Goal: Transaction & Acquisition: Obtain resource

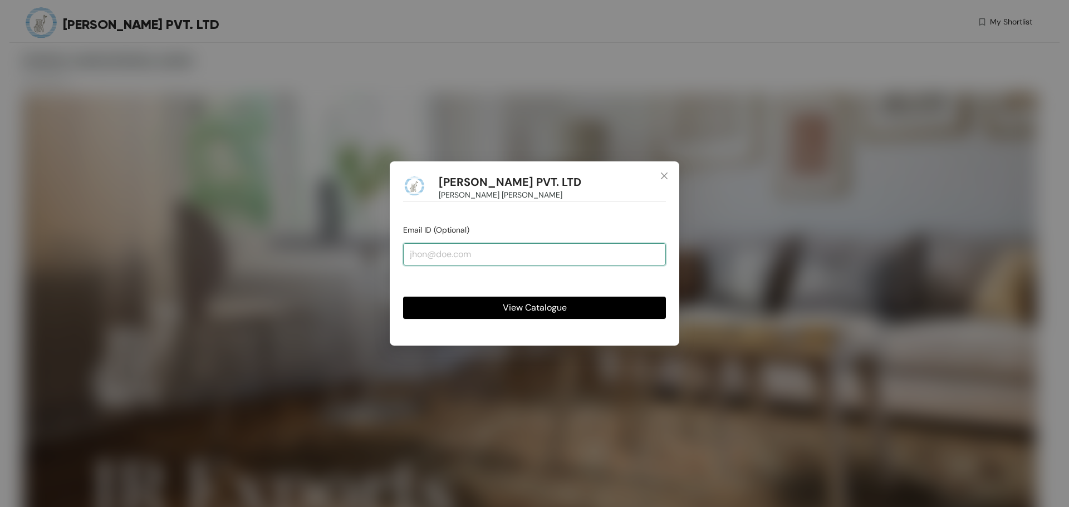
click at [496, 252] on input "email" at bounding box center [534, 254] width 263 height 22
type input "[EMAIL_ADDRESS][DOMAIN_NAME]"
click at [558, 307] on span "View Catalogue" at bounding box center [535, 308] width 64 height 14
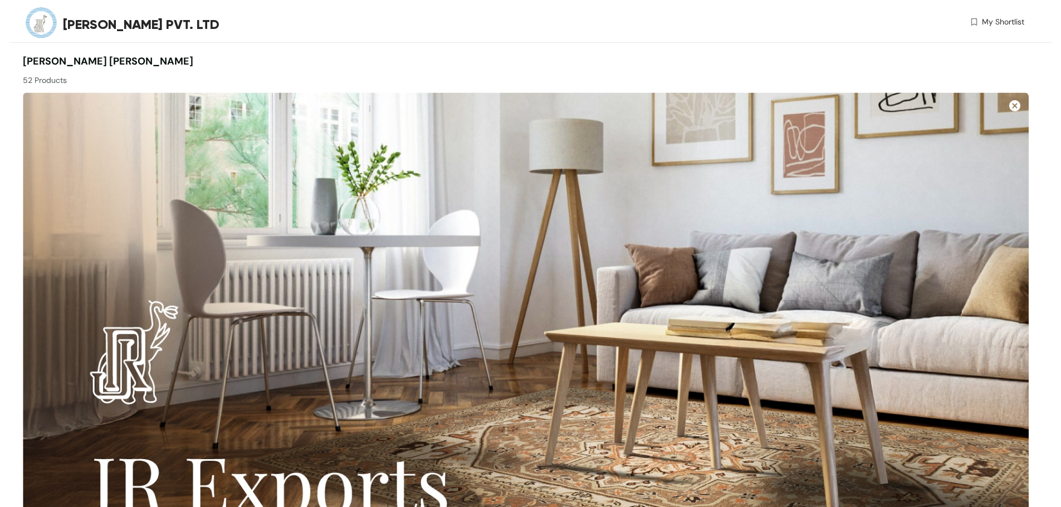
click at [995, 24] on span "My Shortlist" at bounding box center [1003, 22] width 42 height 12
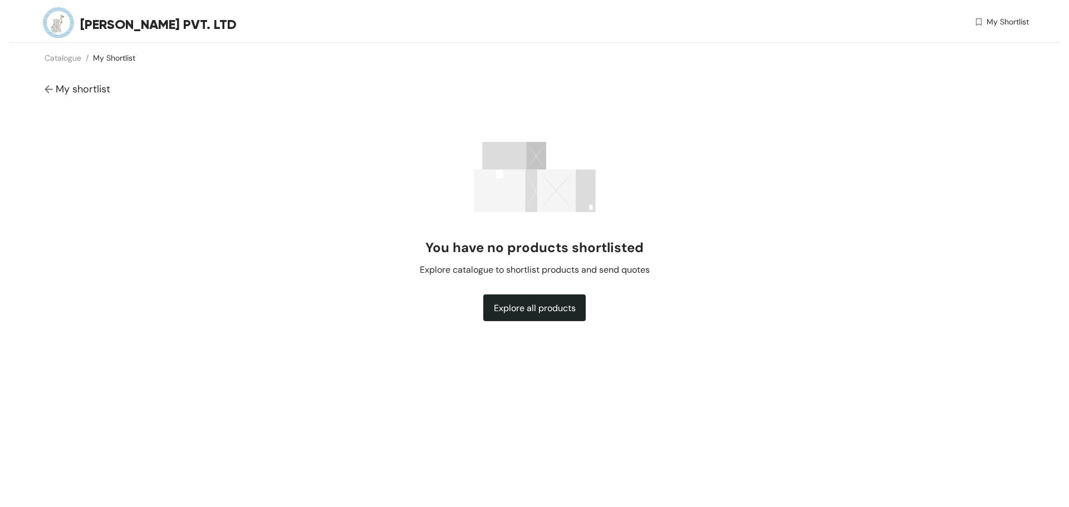
click at [48, 92] on img at bounding box center [50, 90] width 11 height 12
